Goal: Find specific page/section: Find specific page/section

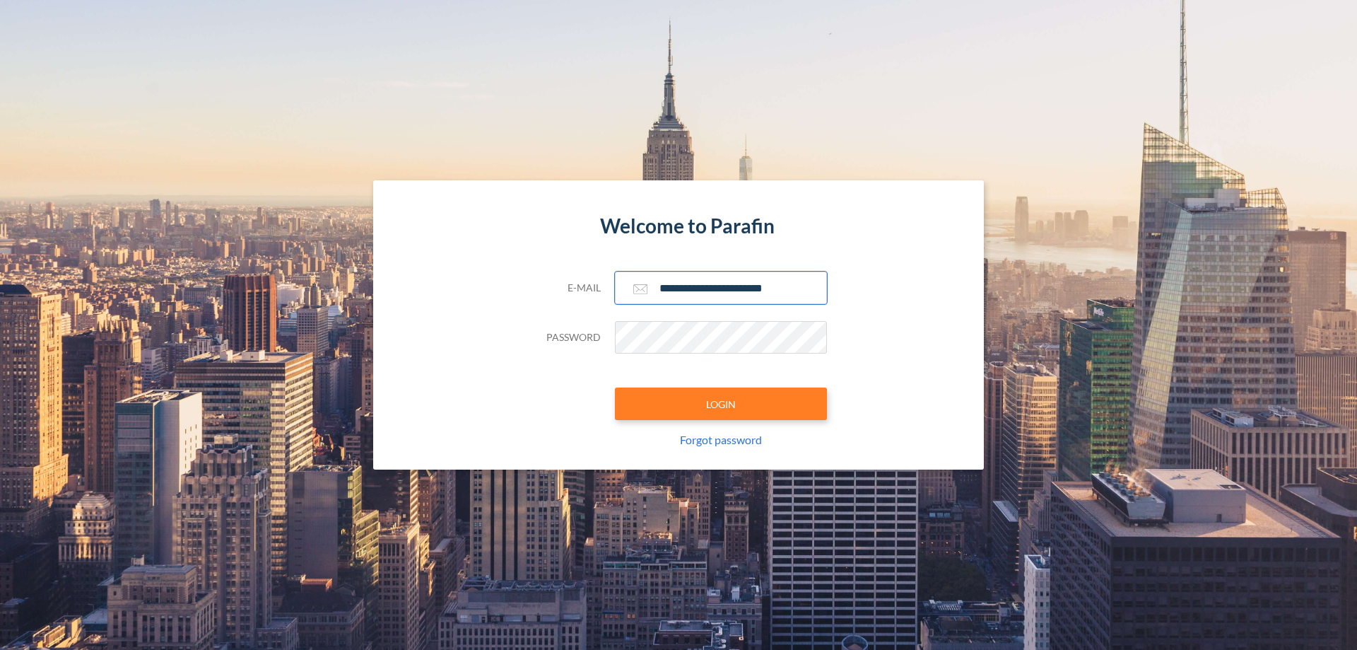
type input "**********"
click at [721, 404] on button "LOGIN" at bounding box center [721, 403] width 212 height 33
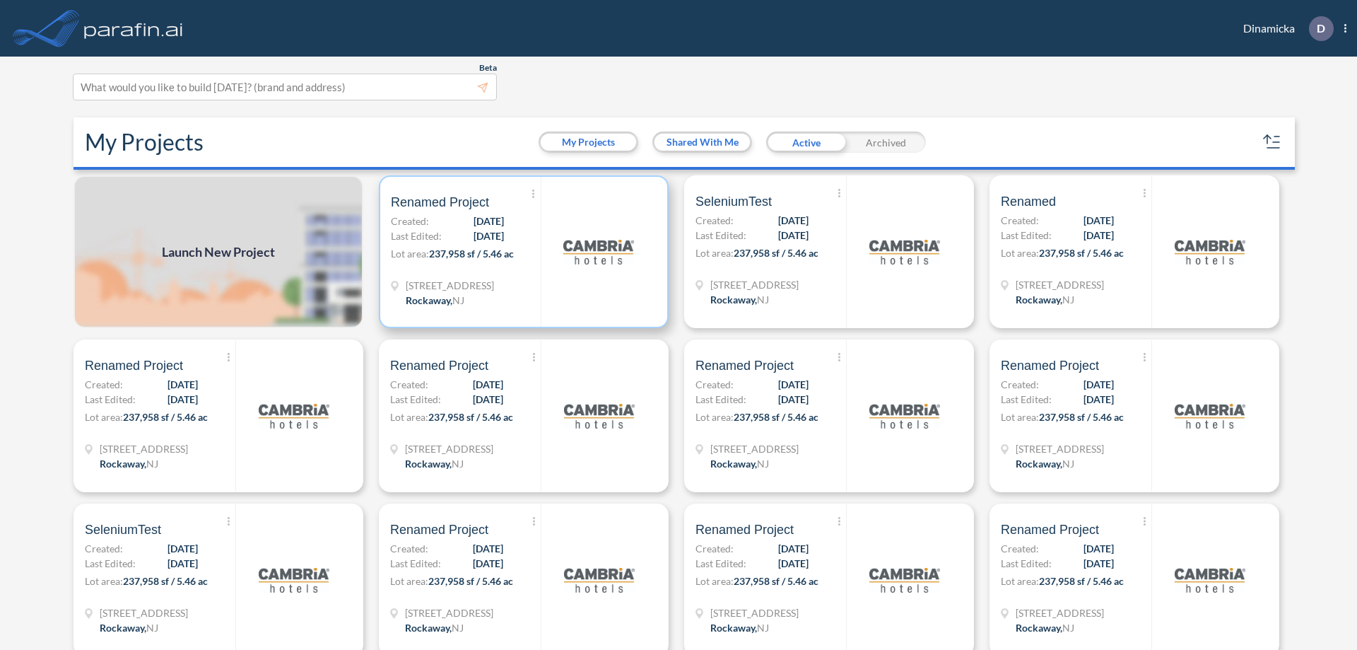
scroll to position [4, 0]
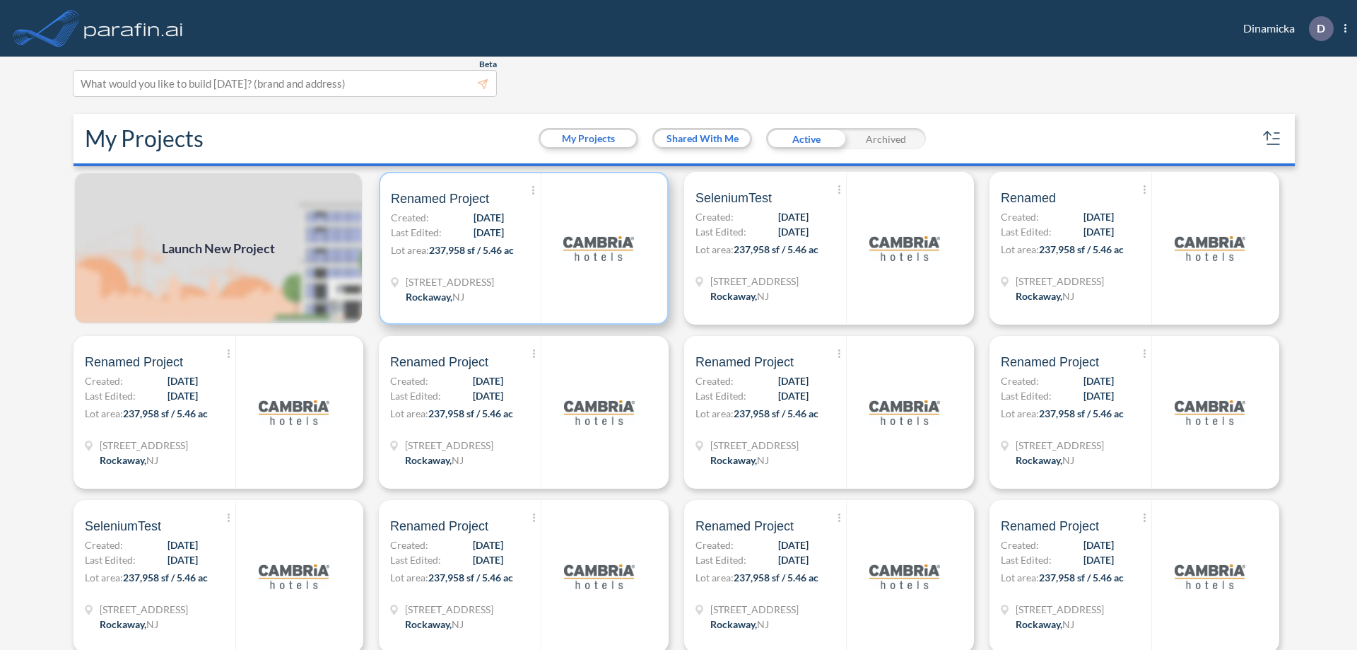
click at [521, 248] on p "Lot area: 237,958 sf / 5.46 ac" at bounding box center [466, 252] width 150 height 21
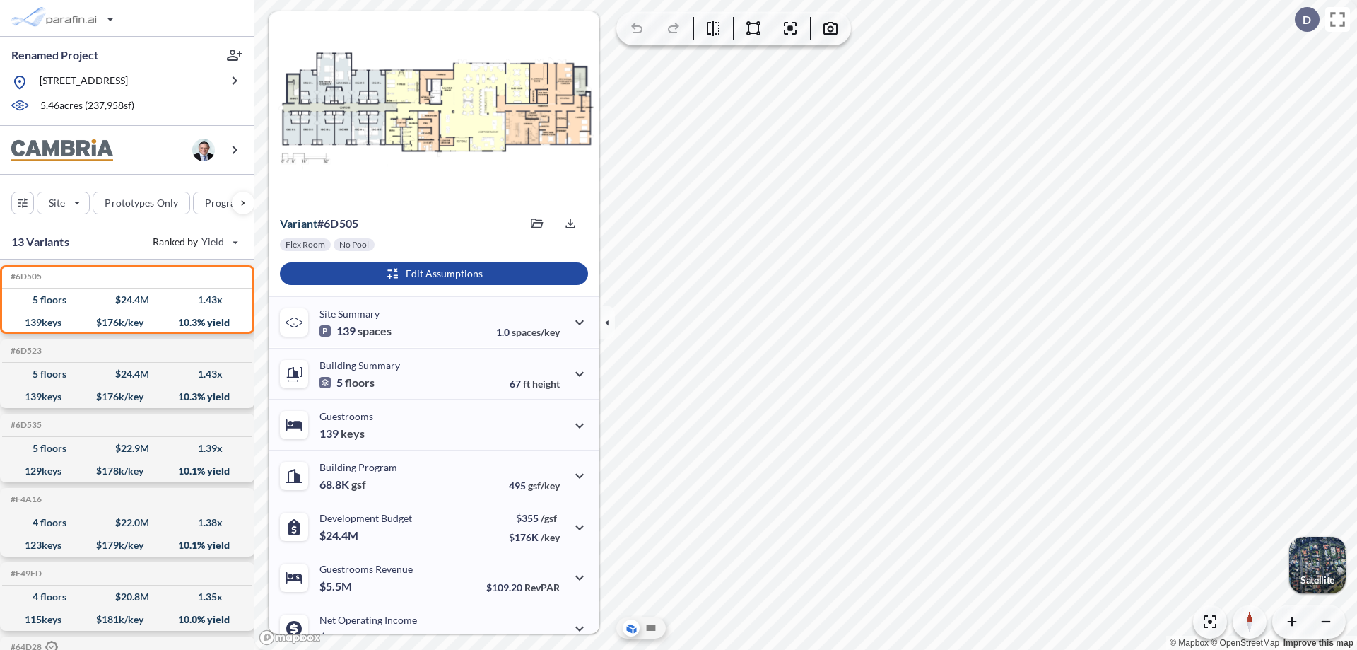
scroll to position [71, 0]
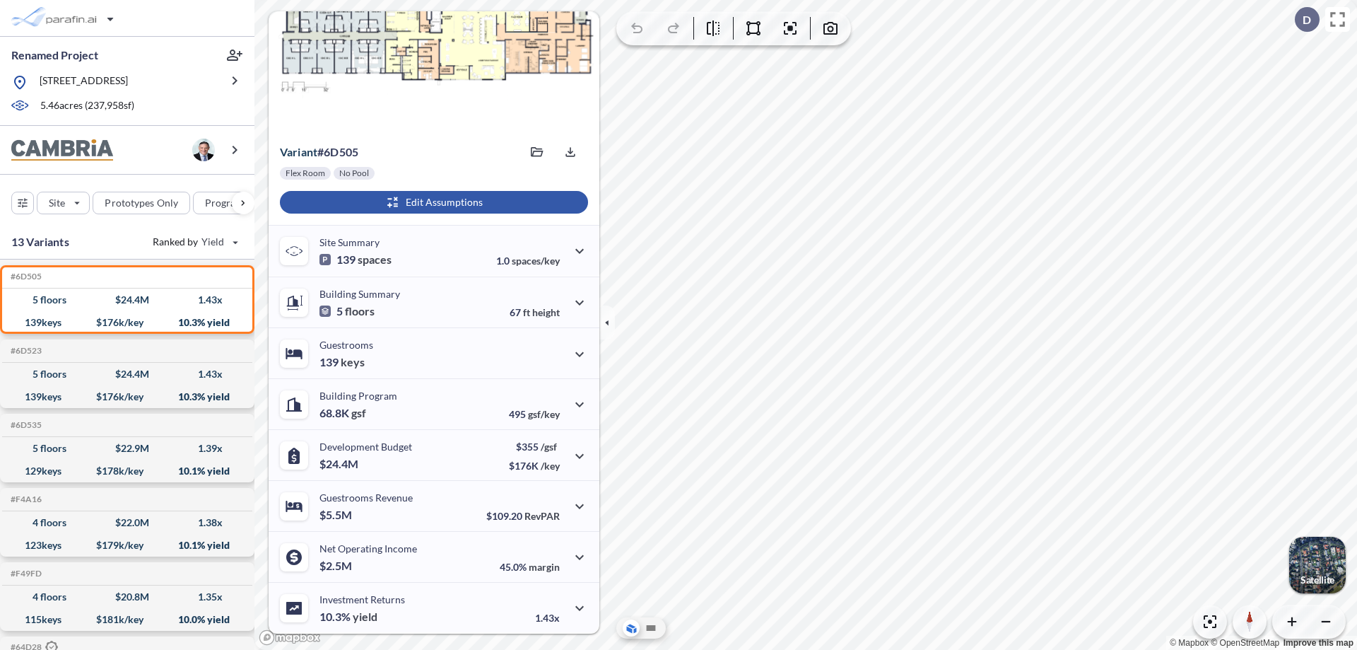
click at [432, 202] on div "button" at bounding box center [434, 202] width 308 height 23
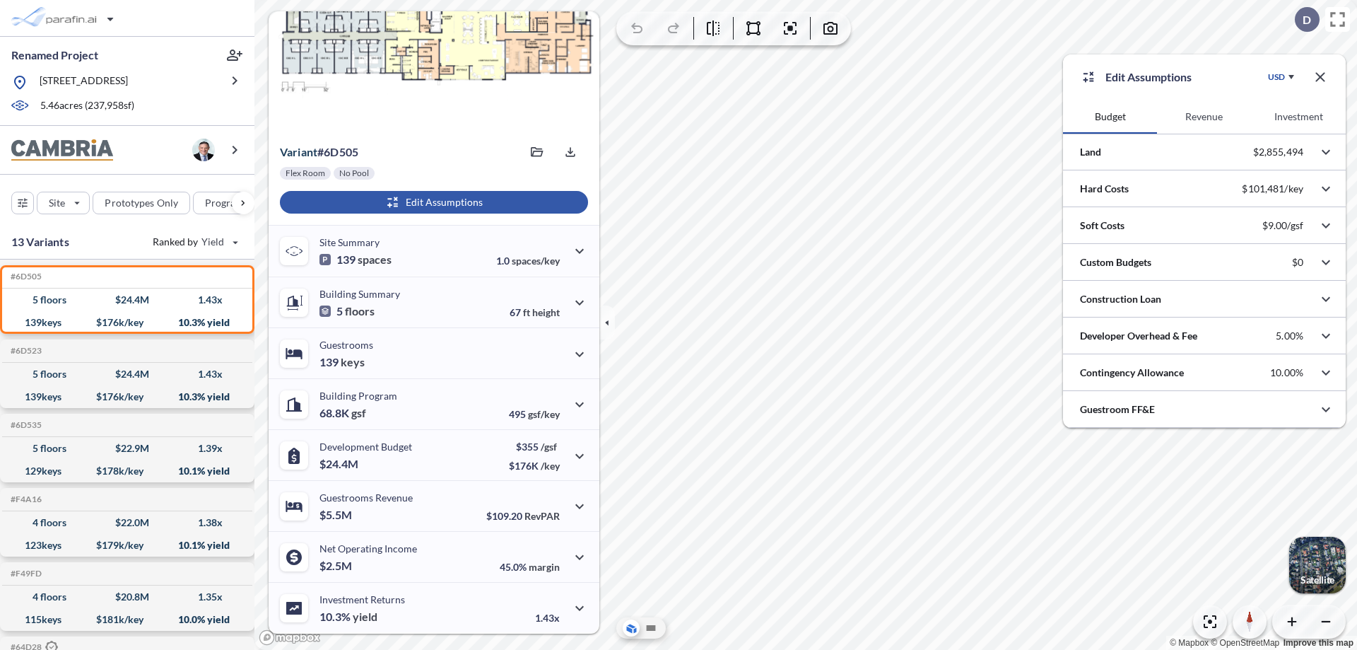
click at [1204, 117] on button "Revenue" at bounding box center [1204, 117] width 94 height 34
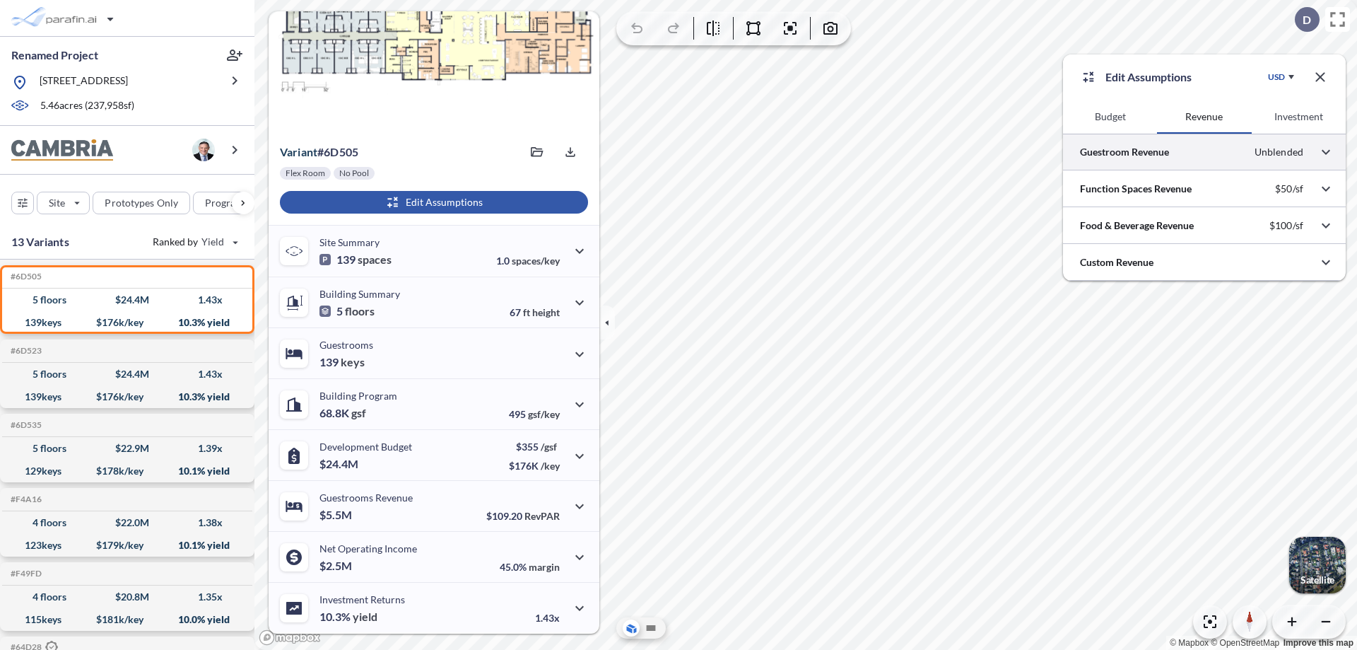
click at [1205, 152] on div at bounding box center [1204, 152] width 283 height 36
